Goal: Task Accomplishment & Management: Complete application form

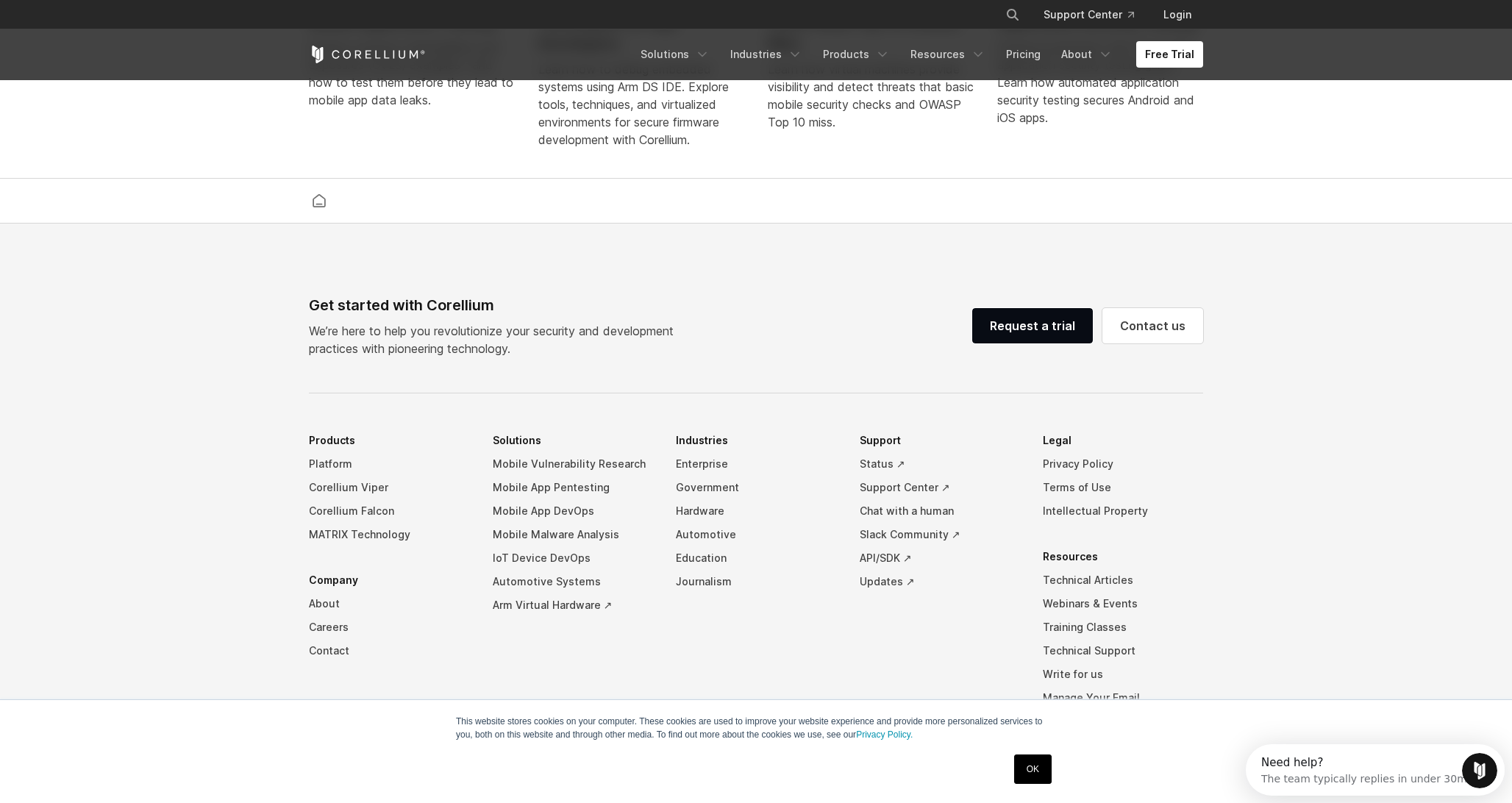
scroll to position [3449, 0]
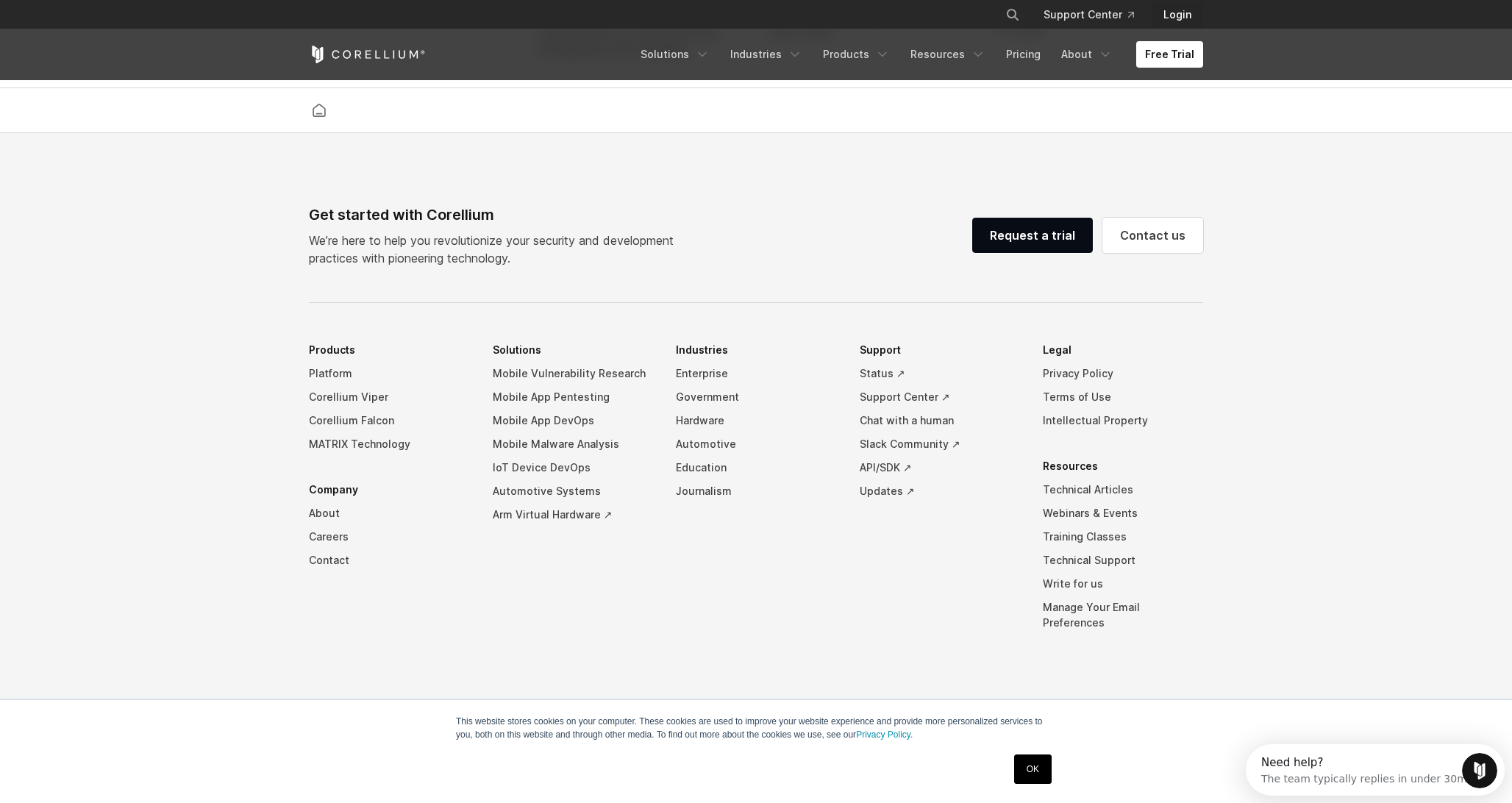
click at [1183, 20] on link "Login" at bounding box center [1177, 15] width 52 height 26
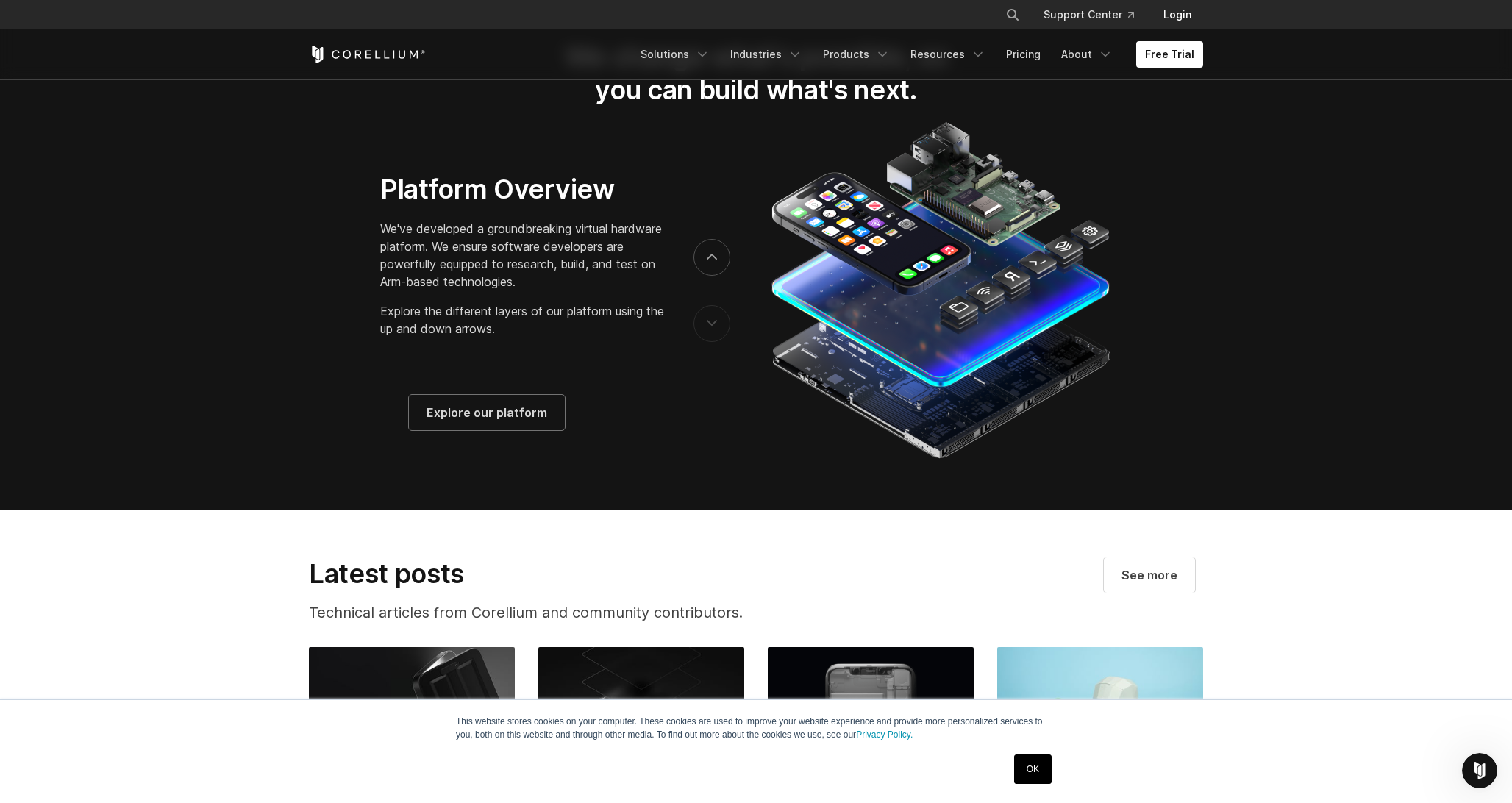
scroll to position [1834, 0]
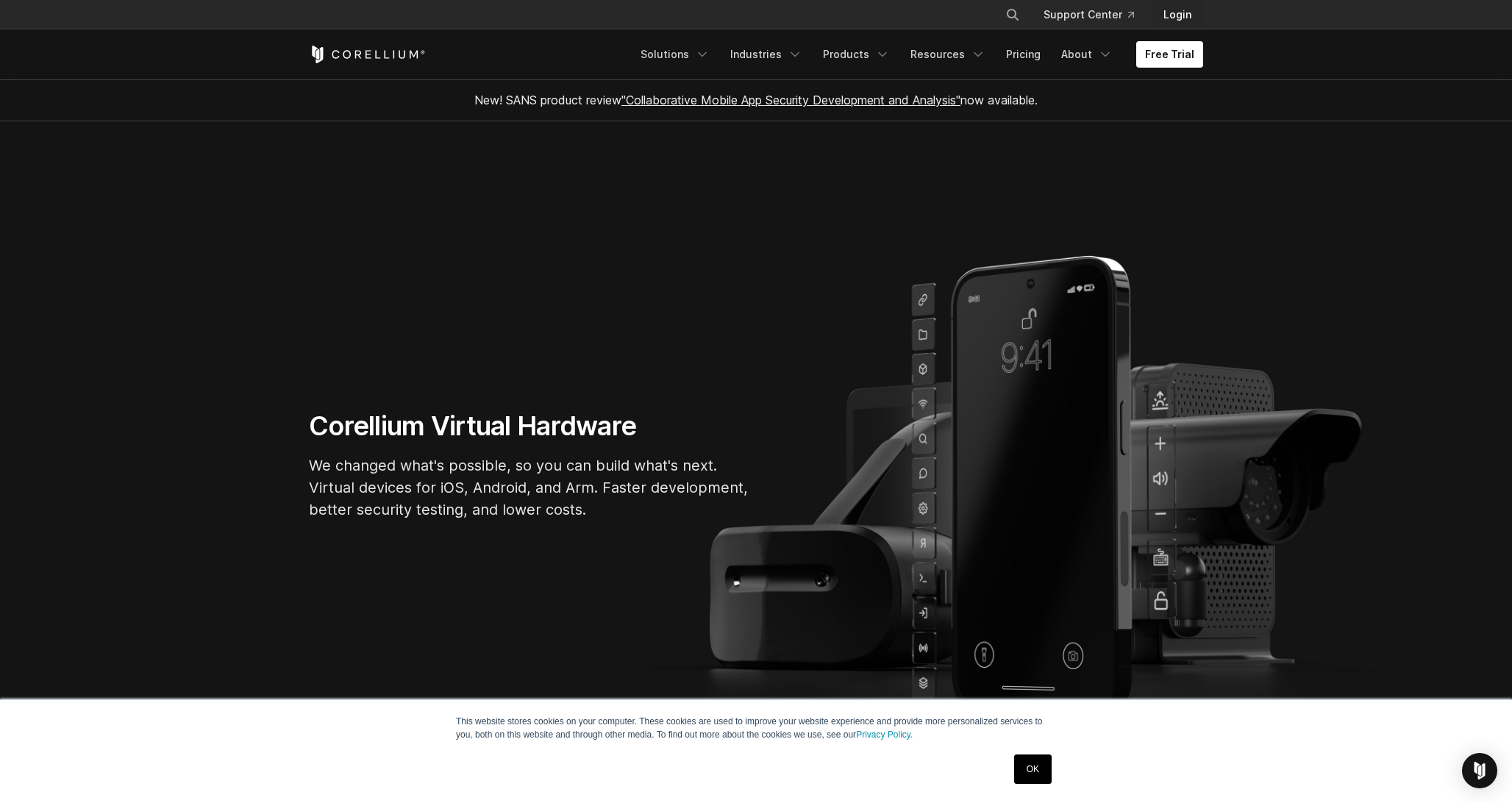
click at [1174, 14] on link "Login" at bounding box center [1177, 15] width 52 height 26
click at [1167, 18] on link "Login" at bounding box center [1177, 15] width 52 height 26
click at [1177, 25] on link "Login" at bounding box center [1177, 15] width 52 height 26
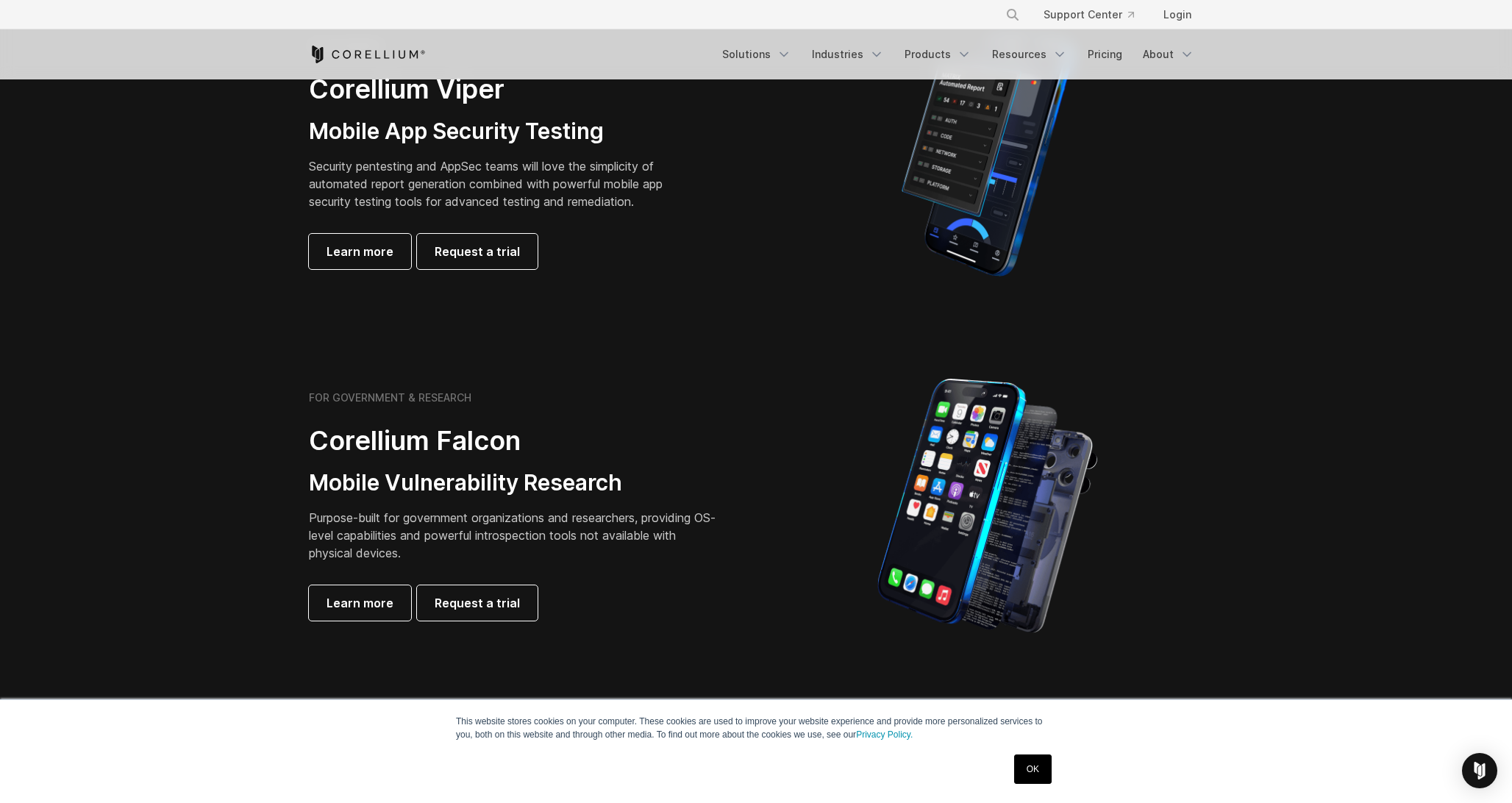
scroll to position [451, 0]
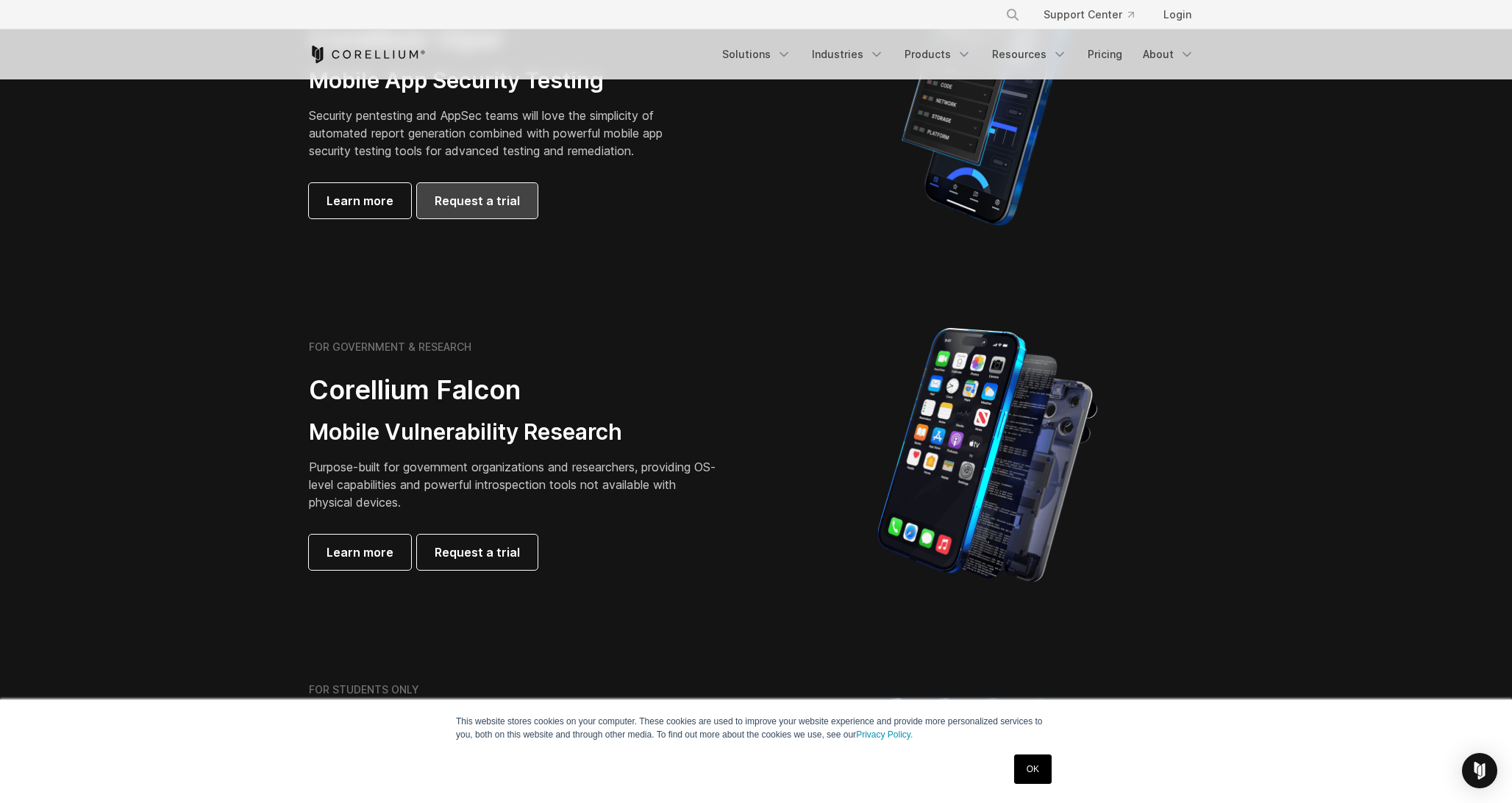
click at [478, 204] on span "Request a trial" at bounding box center [477, 201] width 85 height 18
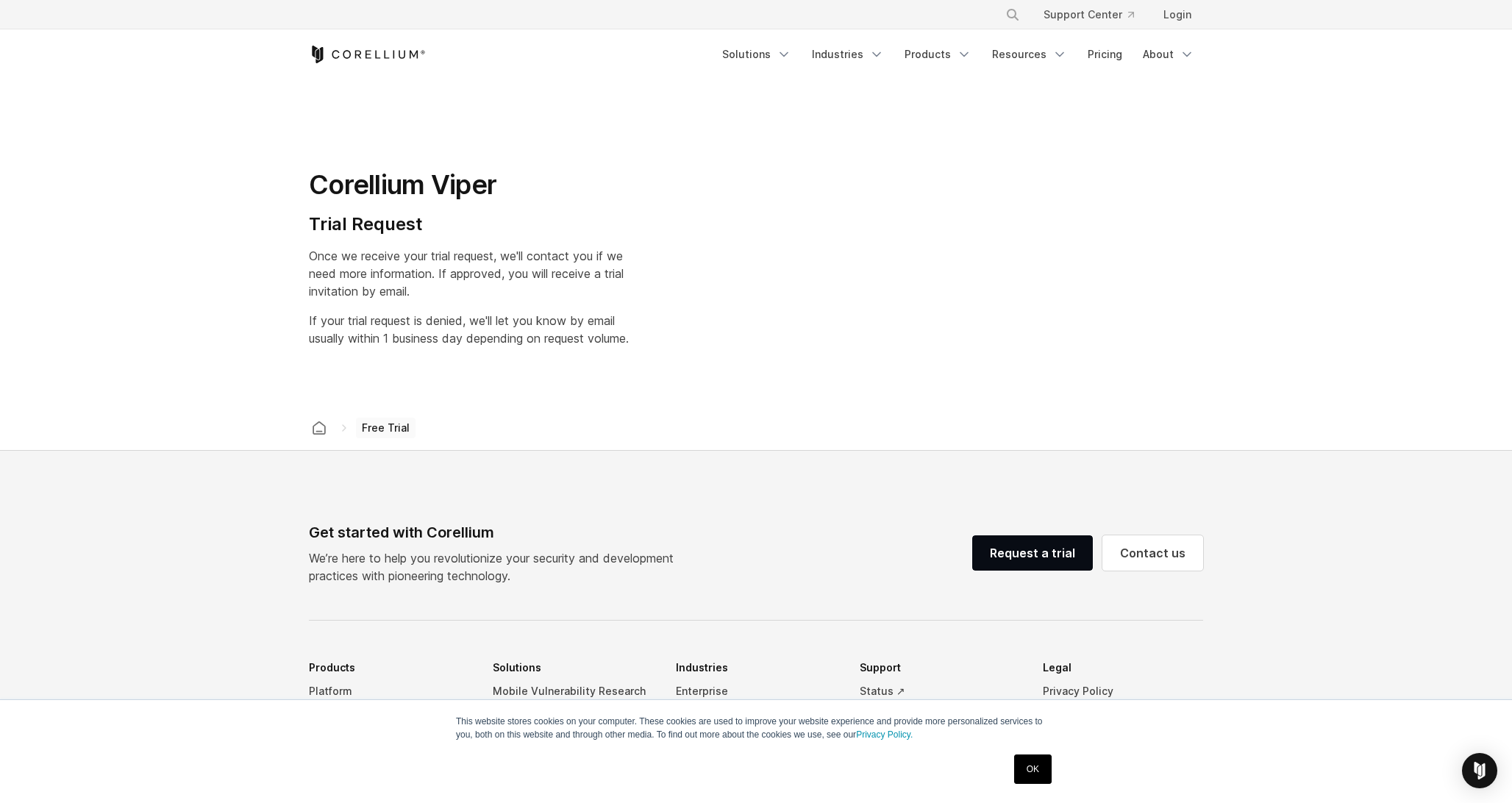
select select "**"
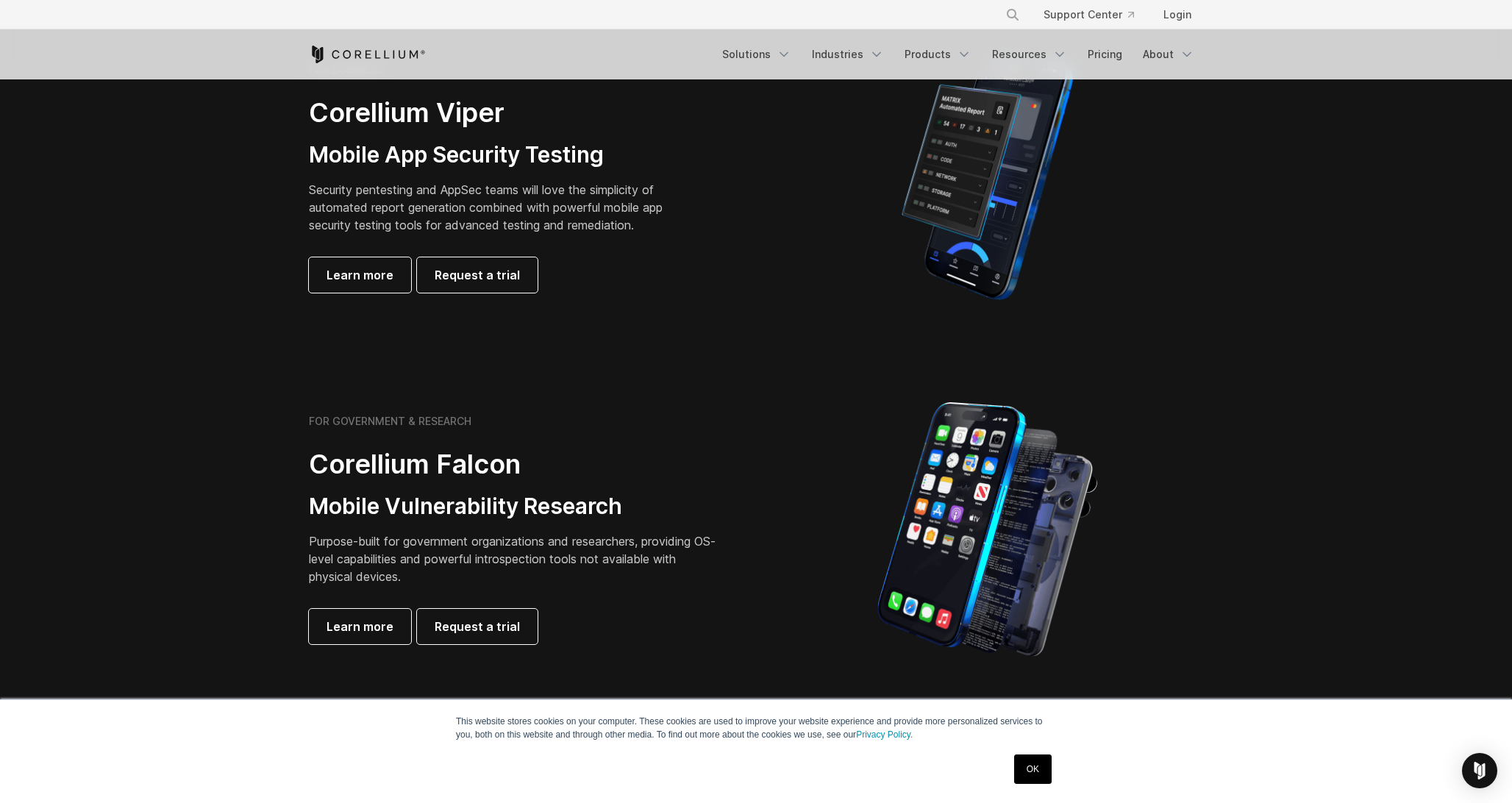
scroll to position [358, 0]
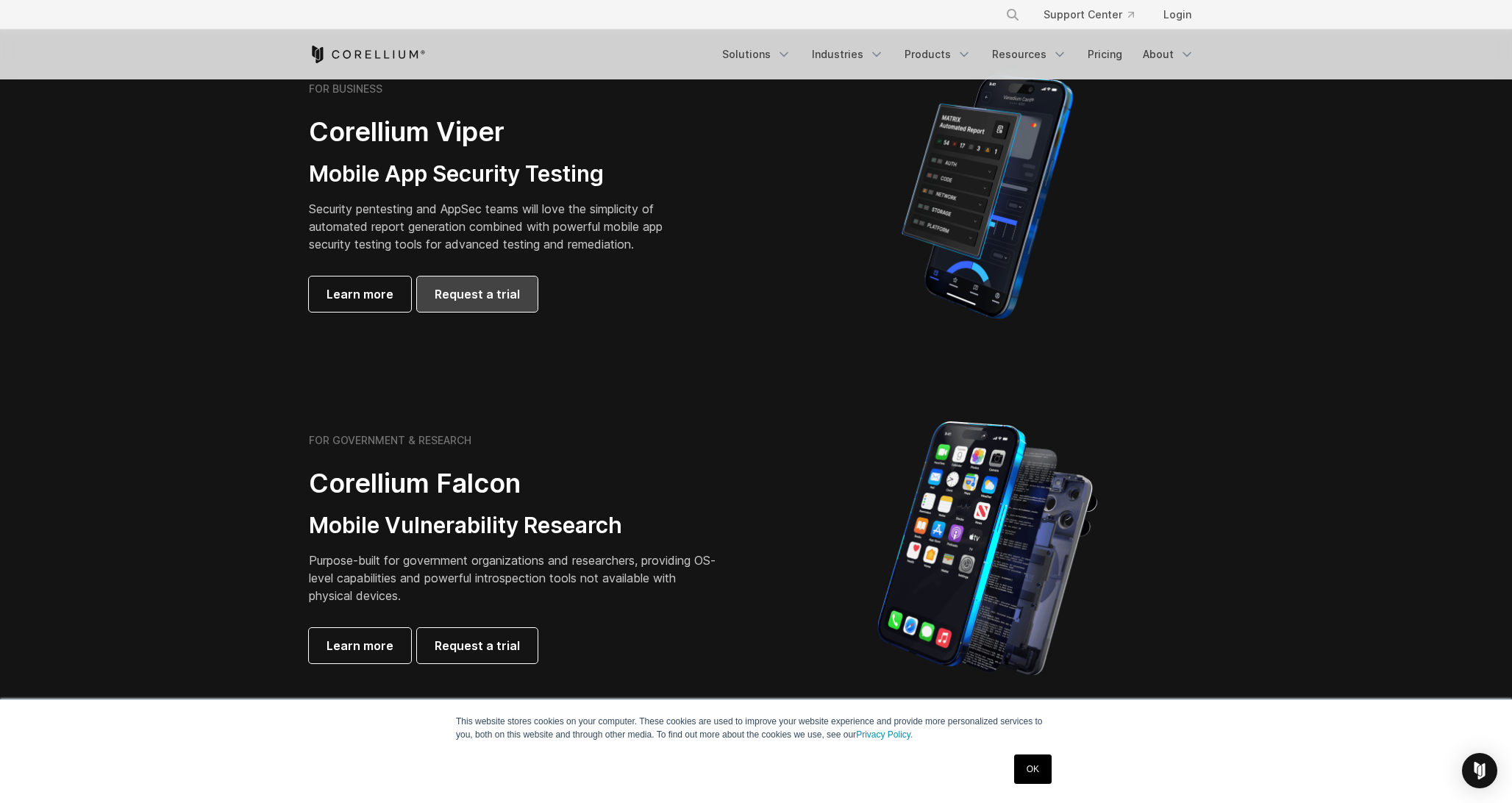
click at [502, 298] on span "Request a trial" at bounding box center [477, 294] width 85 height 18
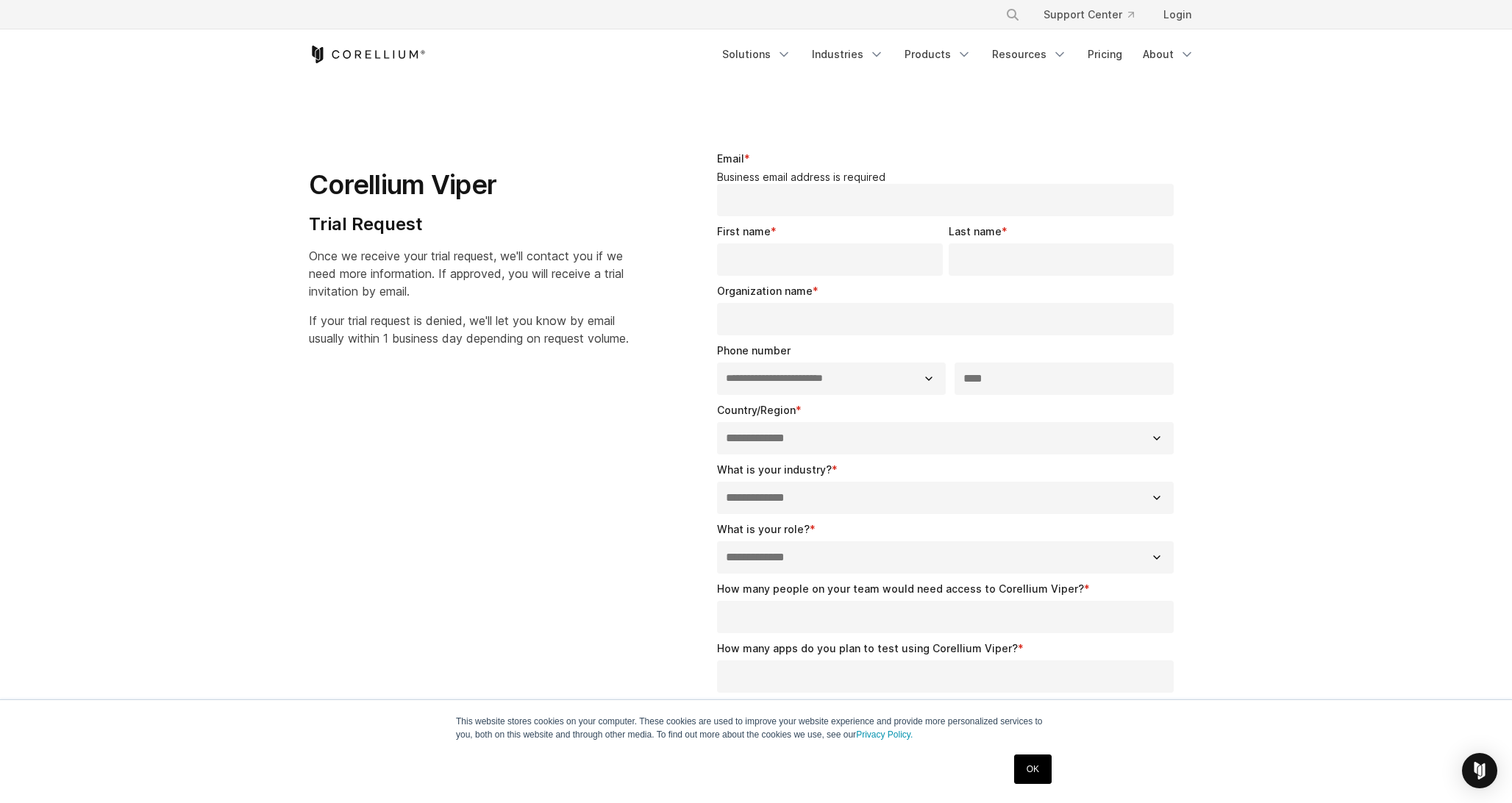
select select "**"
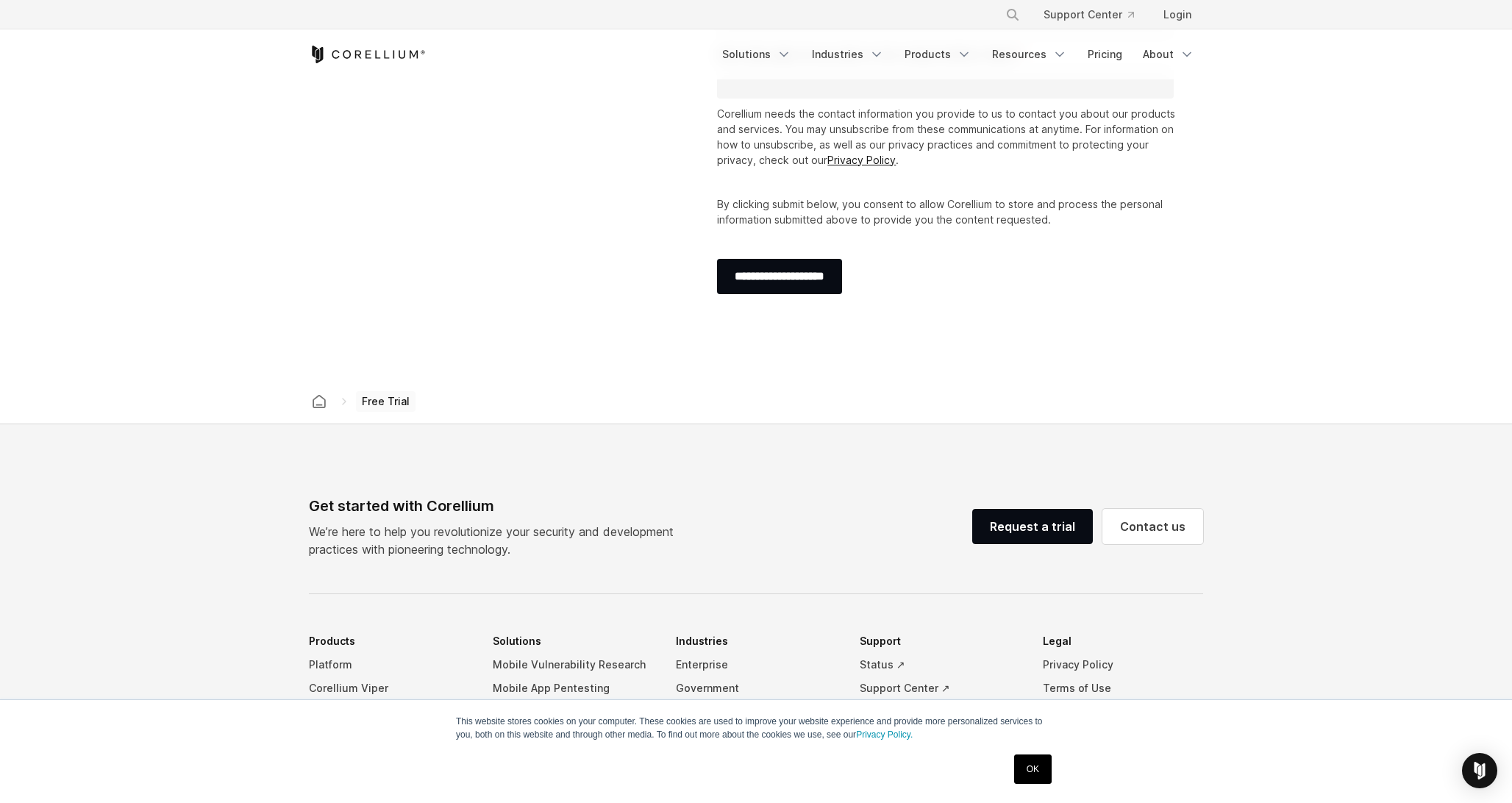
scroll to position [592, 0]
